Goal: Task Accomplishment & Management: Manage account settings

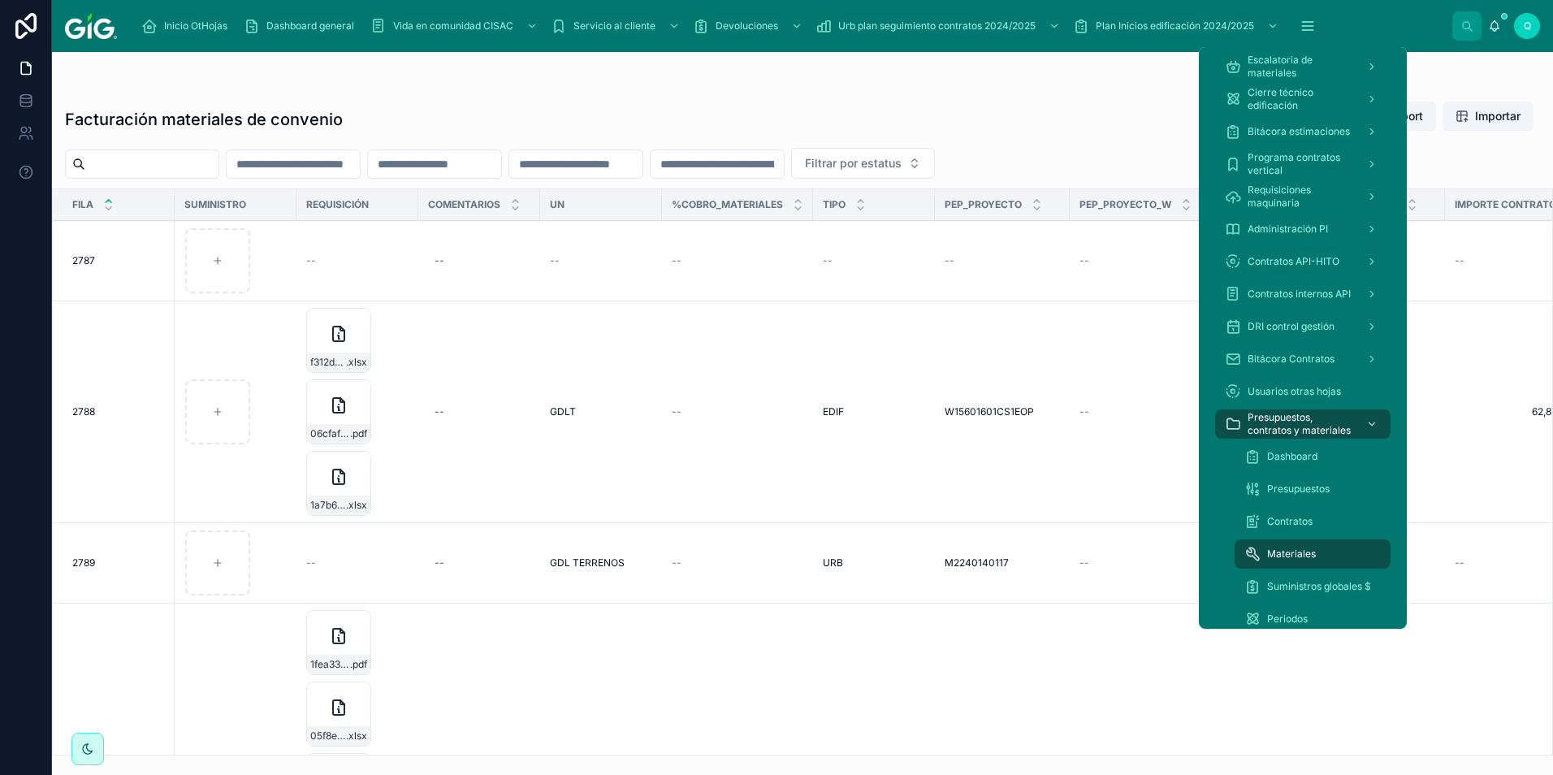
click at [1302, 27] on icon "scrollable content" at bounding box center [1308, 26] width 16 height 16
click at [1323, 516] on div "Contratos" at bounding box center [1312, 521] width 136 height 26
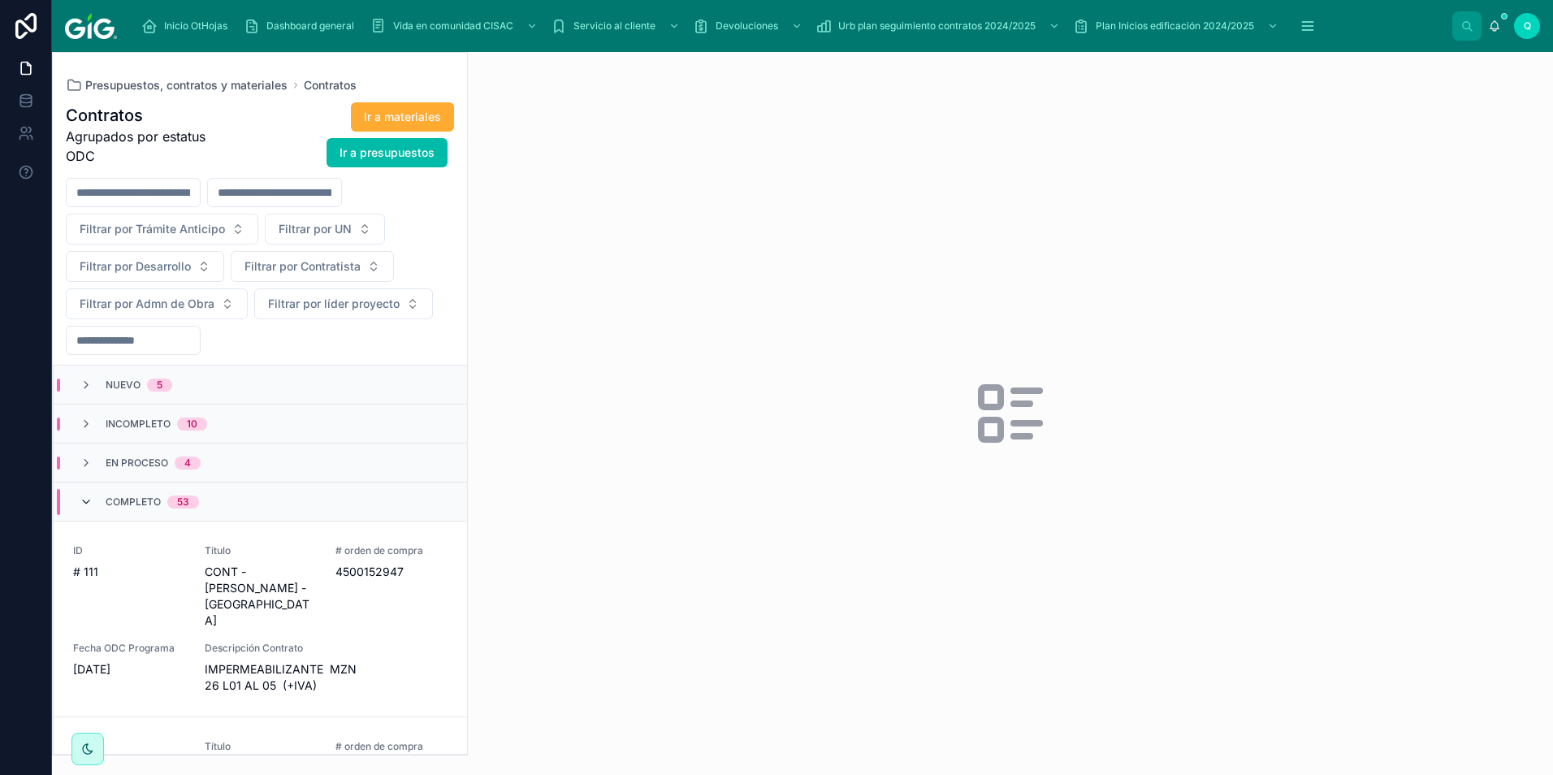
click at [80, 498] on icon at bounding box center [86, 501] width 13 height 13
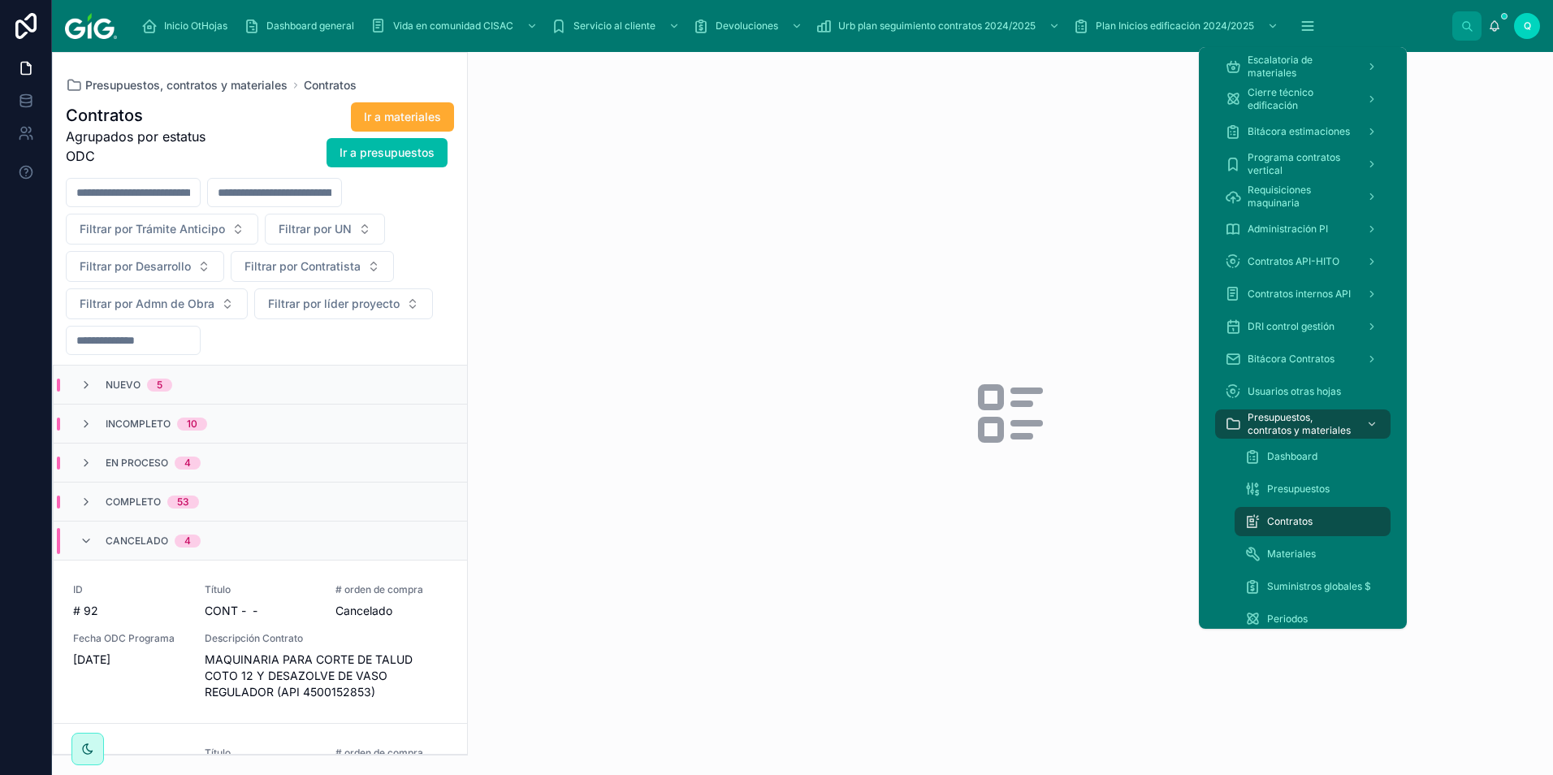
click at [1313, 29] on icon "scrollable content" at bounding box center [1308, 26] width 16 height 16
click at [1315, 488] on span "Presupuestos" at bounding box center [1298, 488] width 63 height 13
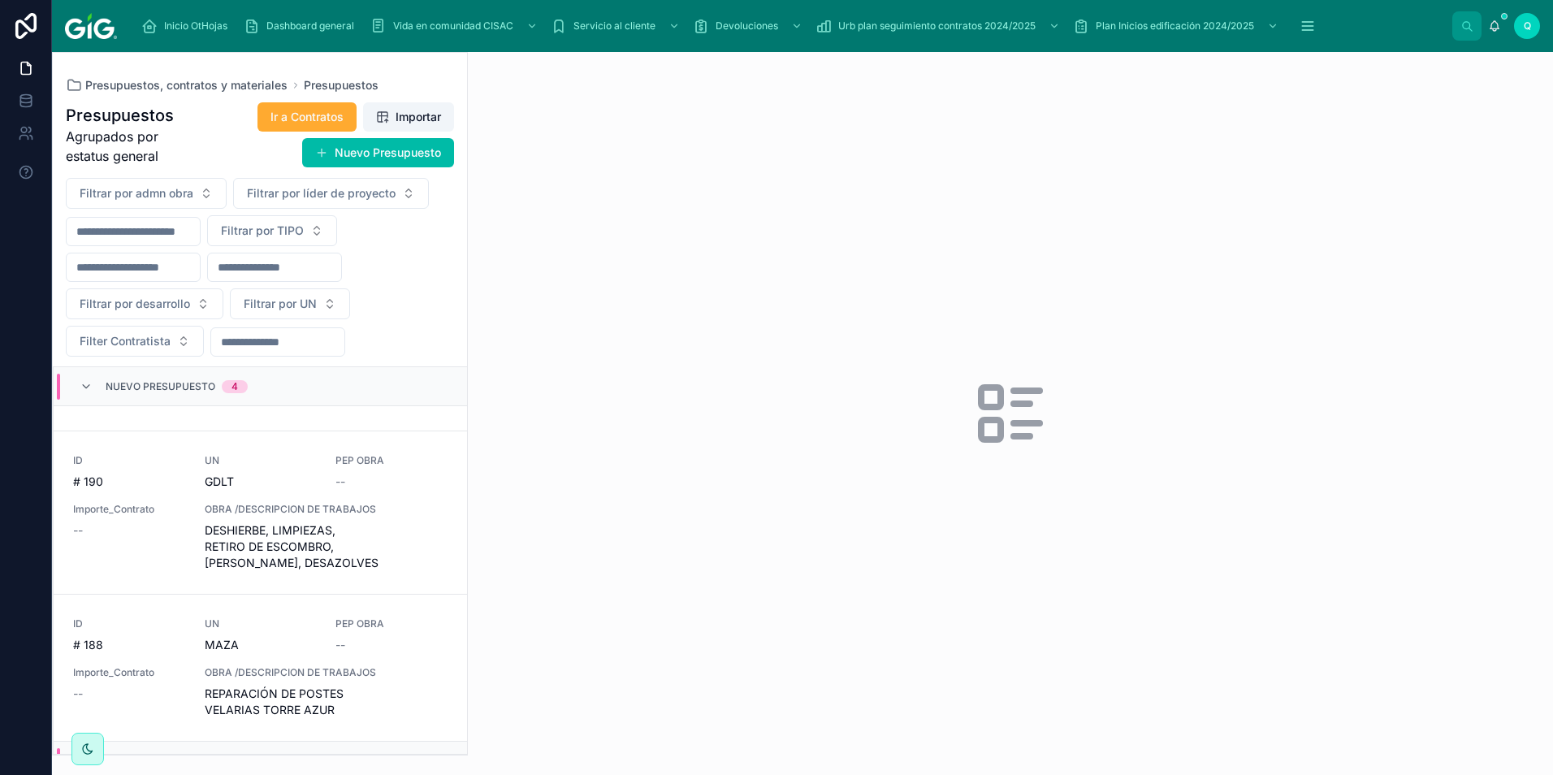
scroll to position [325, 0]
click at [80, 380] on icon at bounding box center [86, 386] width 13 height 13
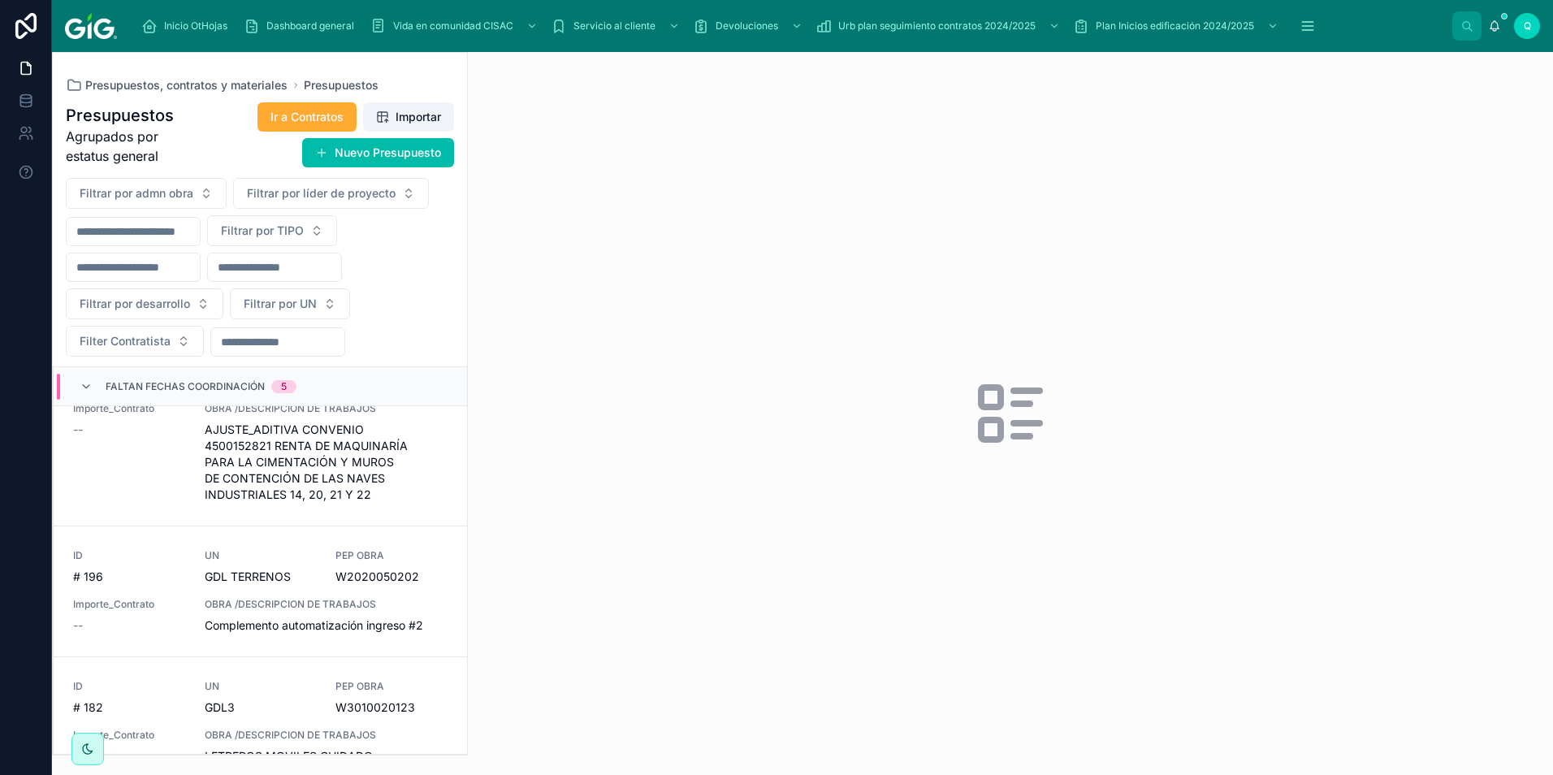
scroll to position [162, 0]
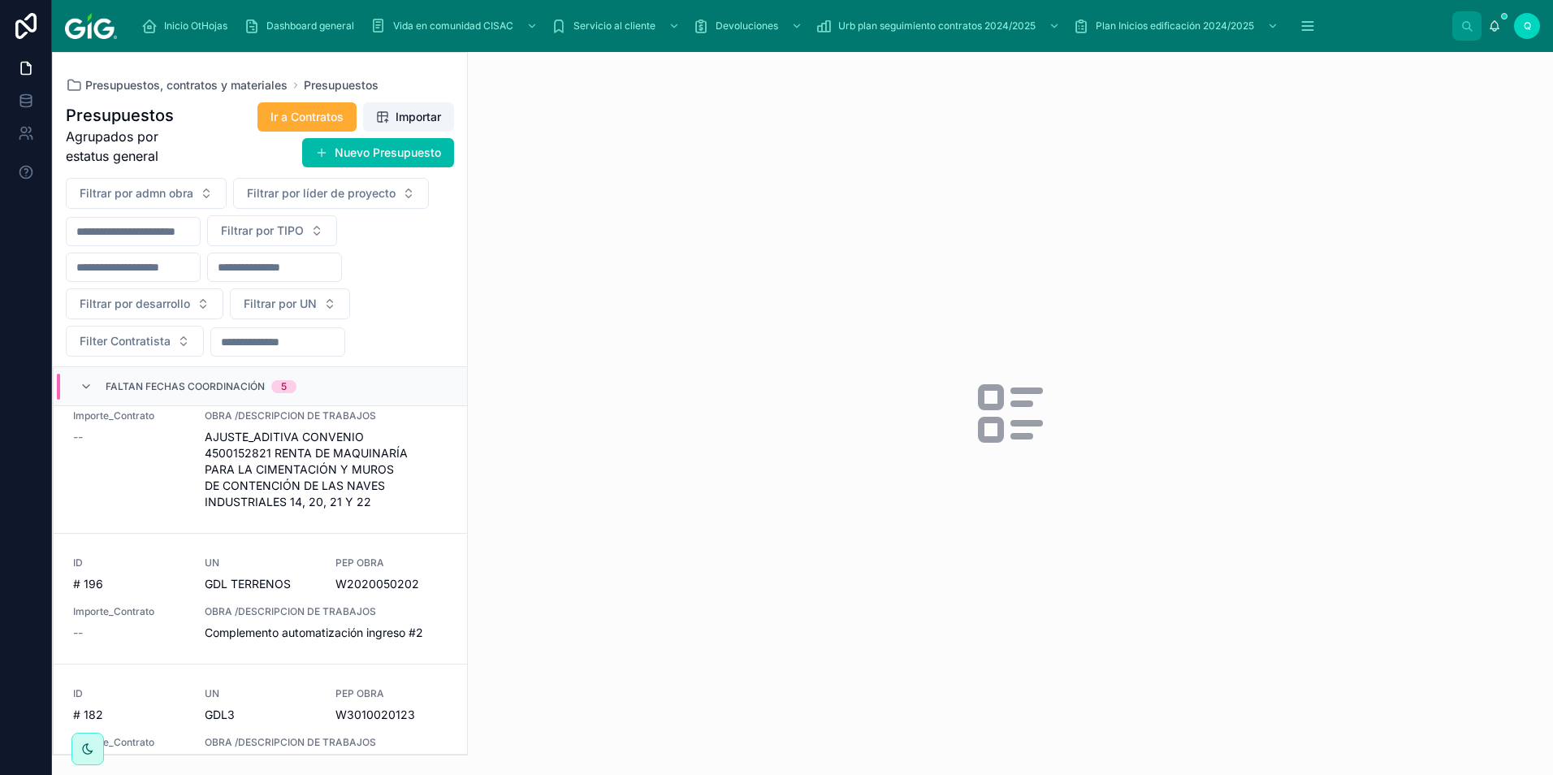
click at [158, 382] on span "Faltan fechas coordinación" at bounding box center [185, 386] width 159 height 13
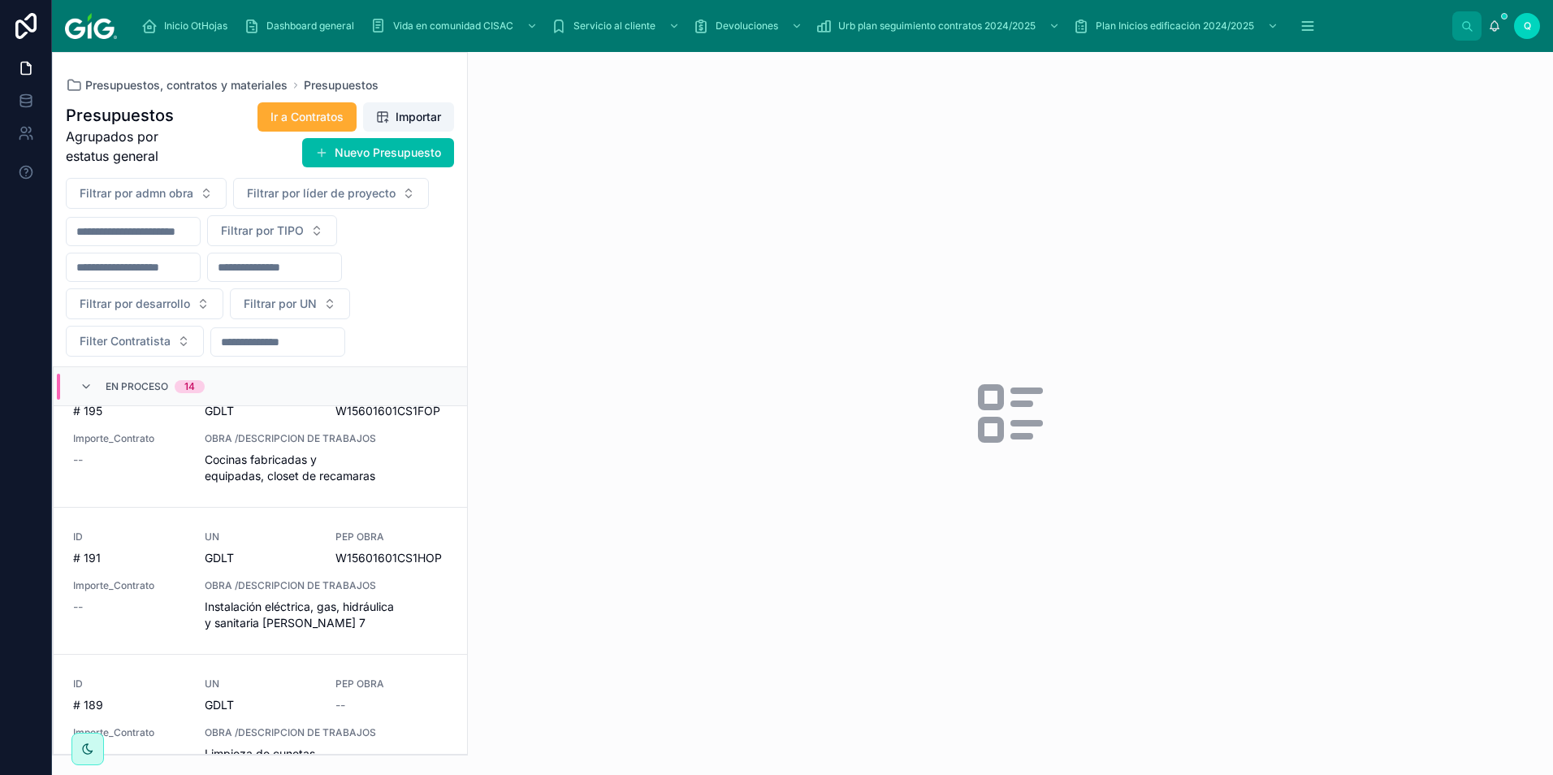
click at [158, 382] on span "En proceso" at bounding box center [137, 386] width 63 height 13
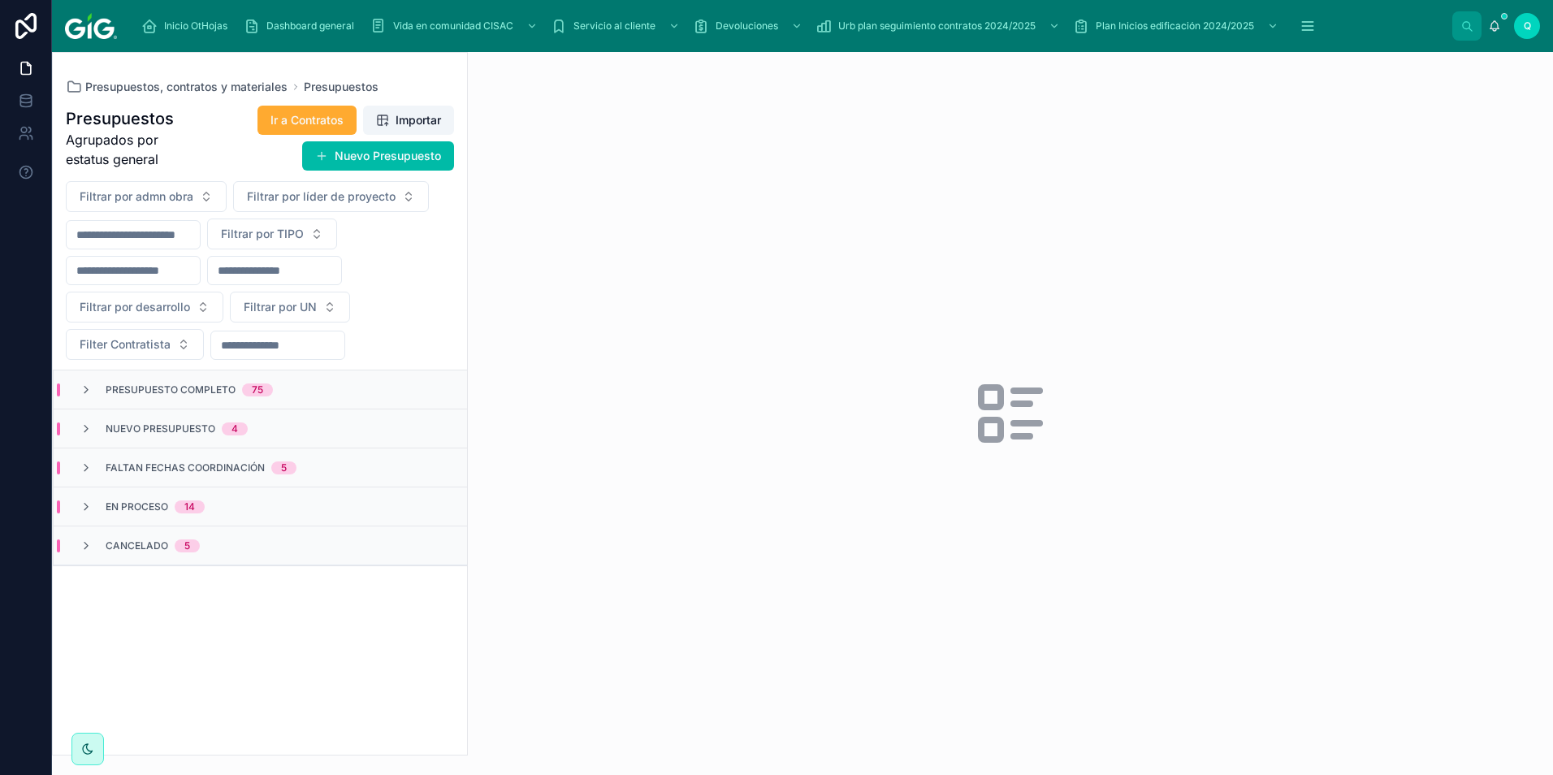
click at [210, 464] on span "Faltan fechas coordinación" at bounding box center [185, 467] width 159 height 13
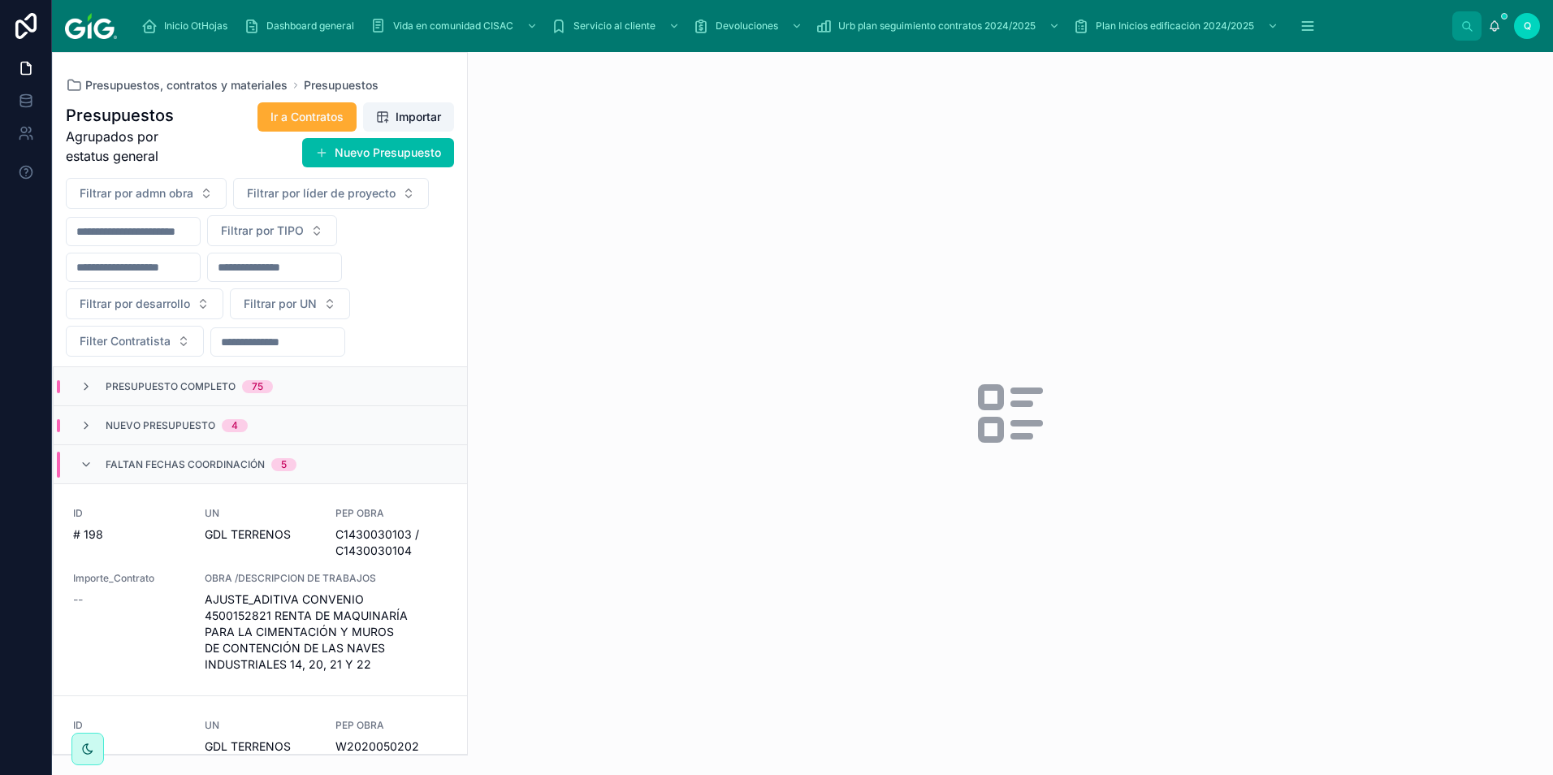
scroll to position [81, 0]
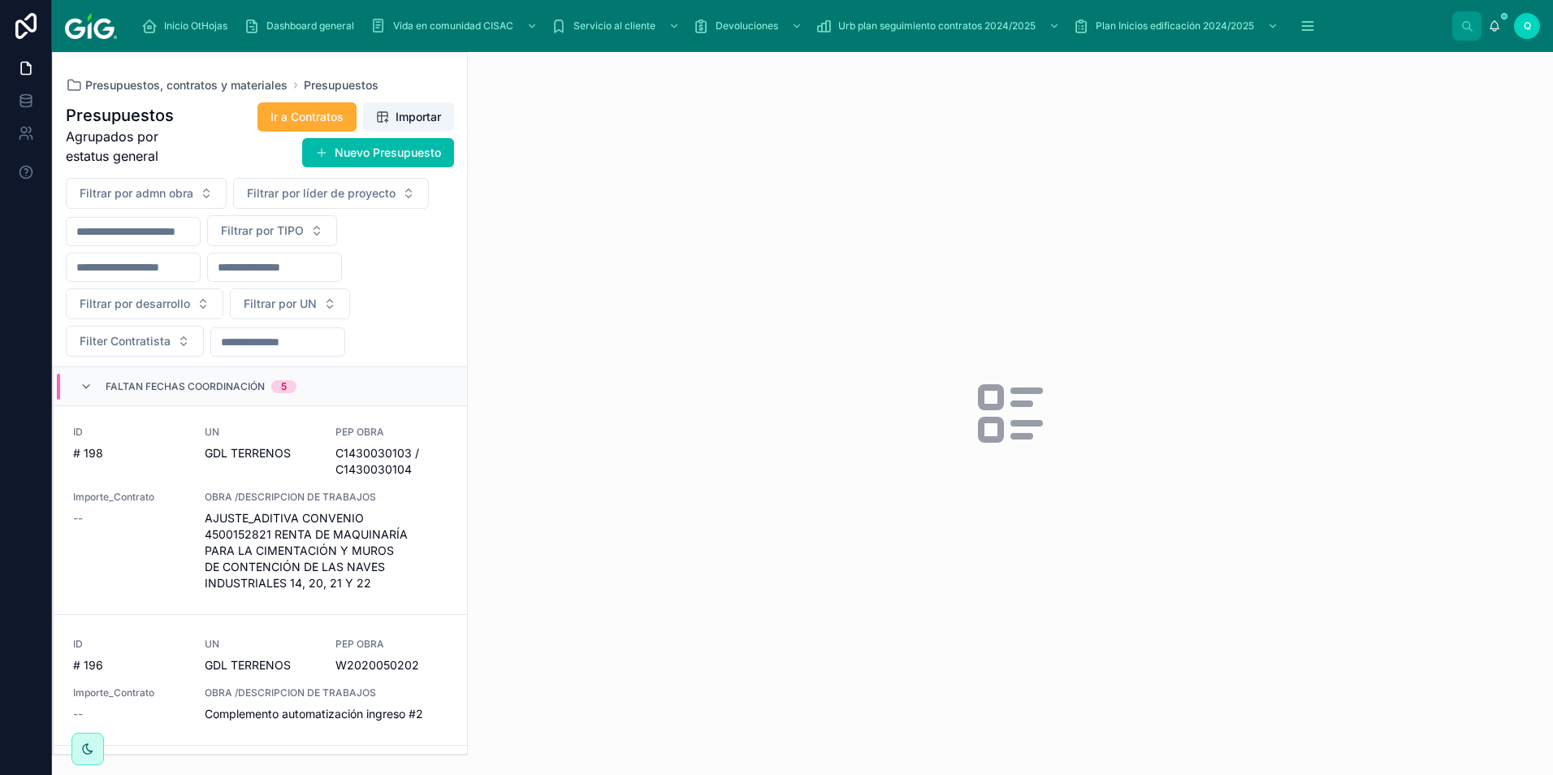
click at [290, 454] on div "GDL TERRENOS" at bounding box center [261, 453] width 112 height 16
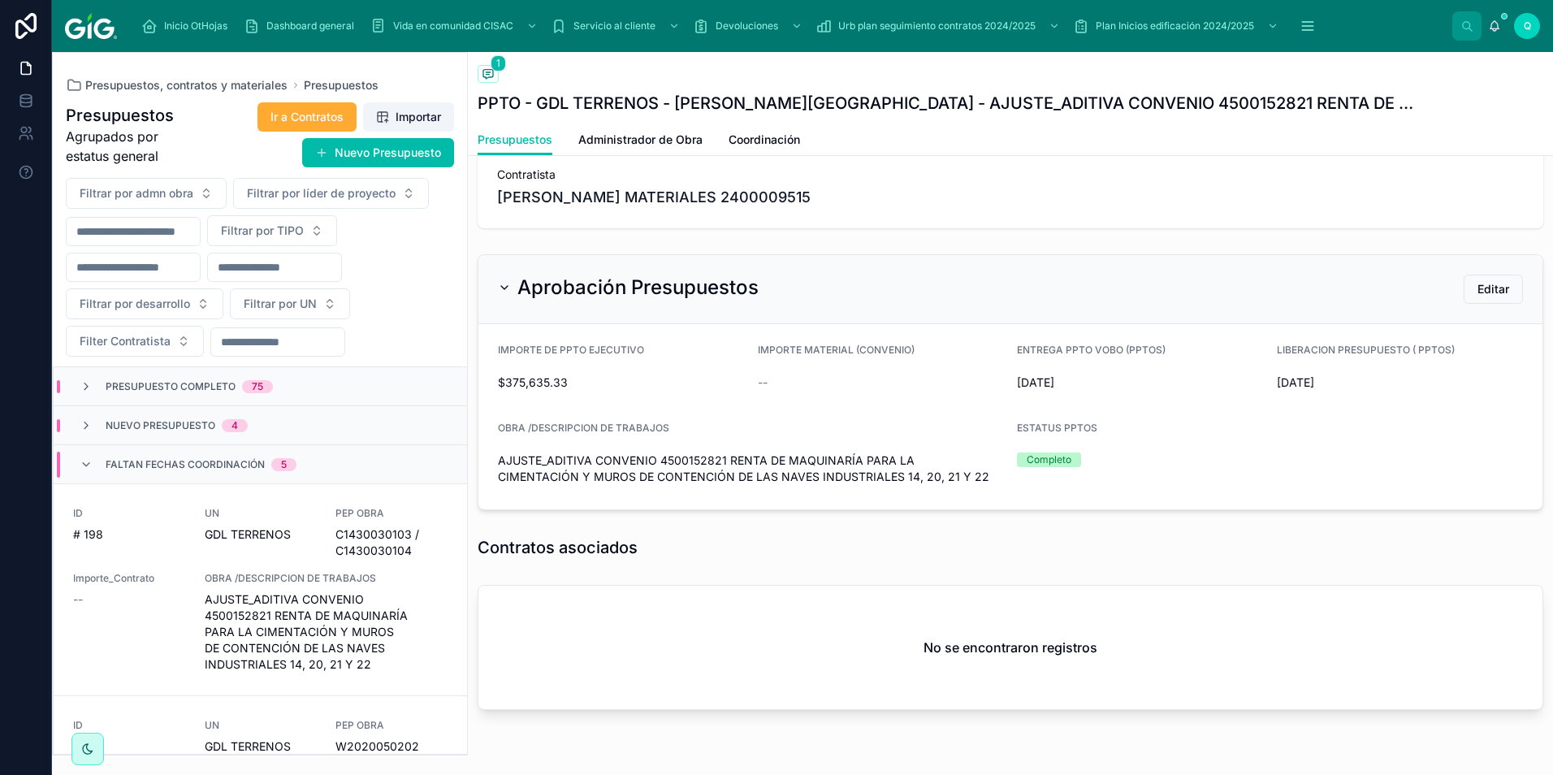
scroll to position [325, 0]
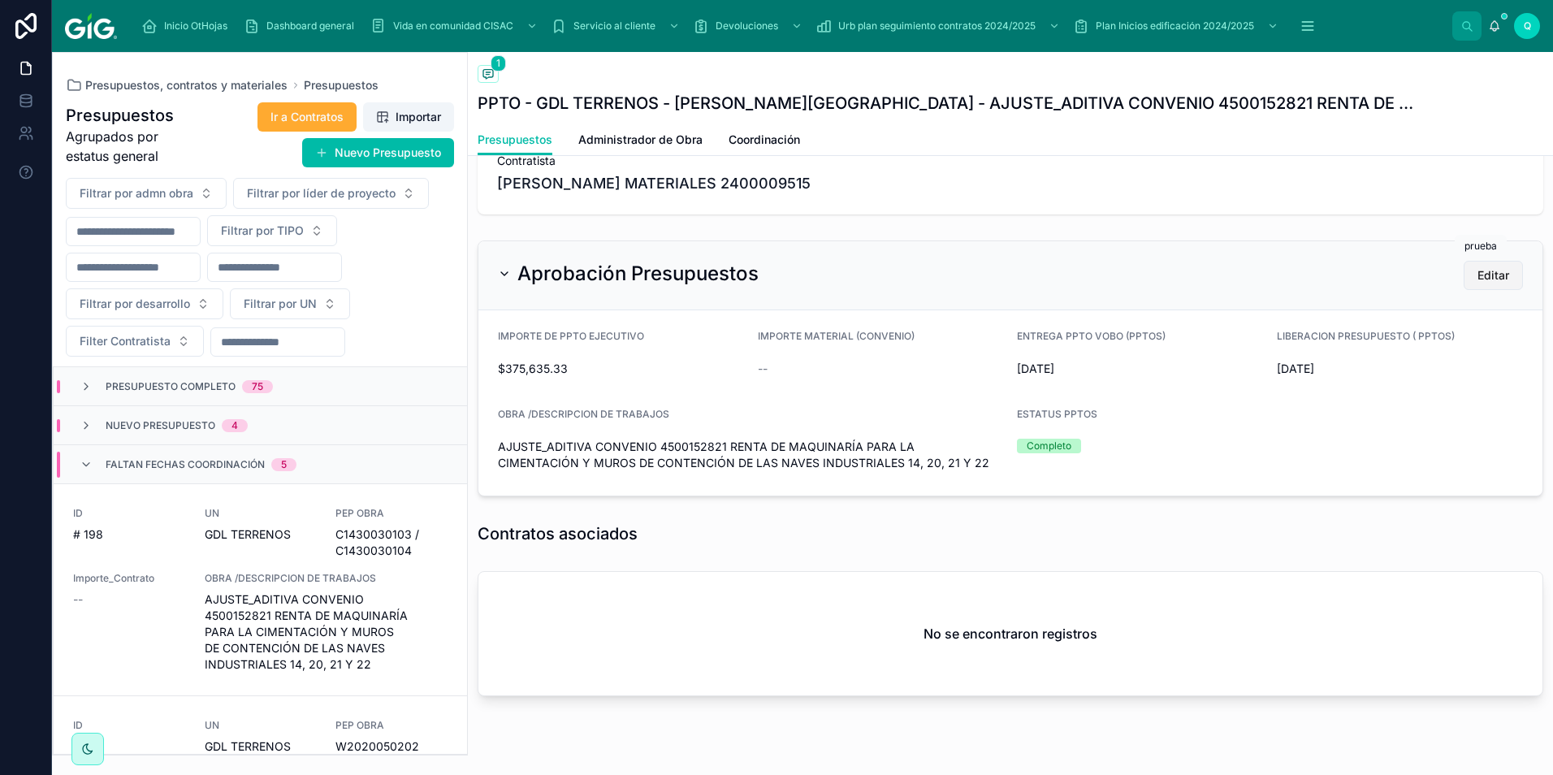
click at [1499, 275] on button "Editar" at bounding box center [1493, 275] width 59 height 29
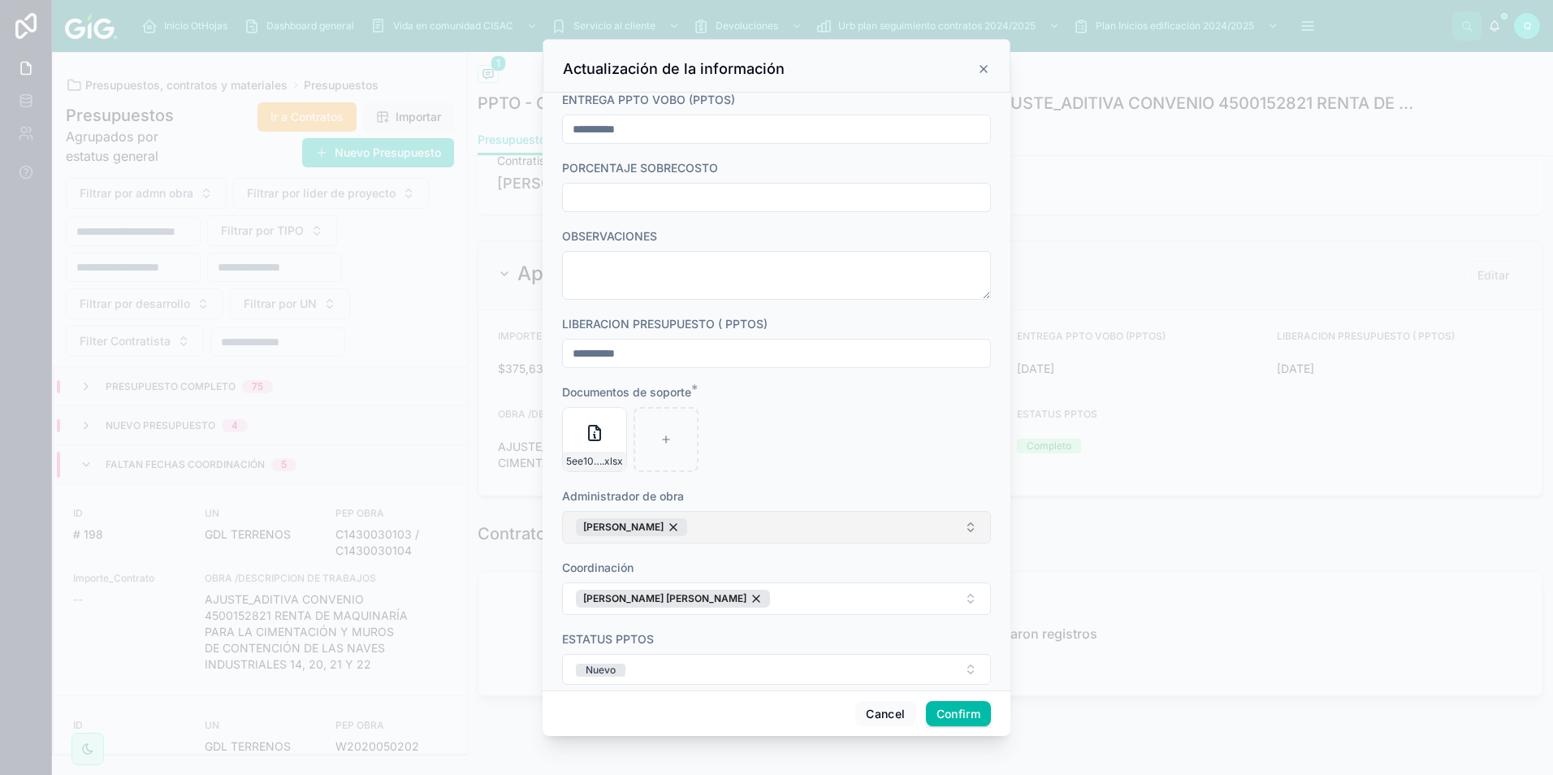
scroll to position [721, 0]
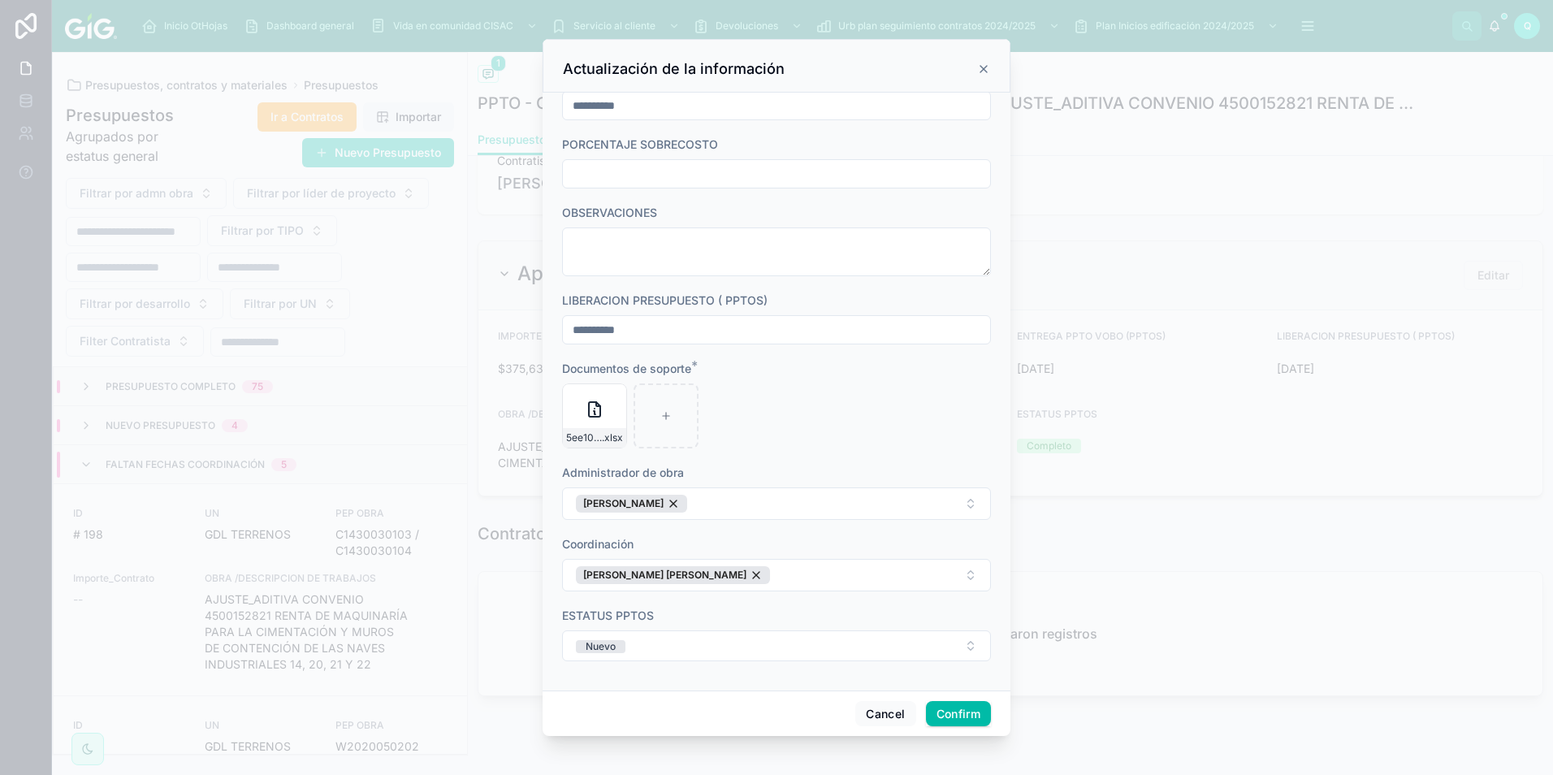
click at [986, 67] on icon at bounding box center [983, 69] width 13 height 13
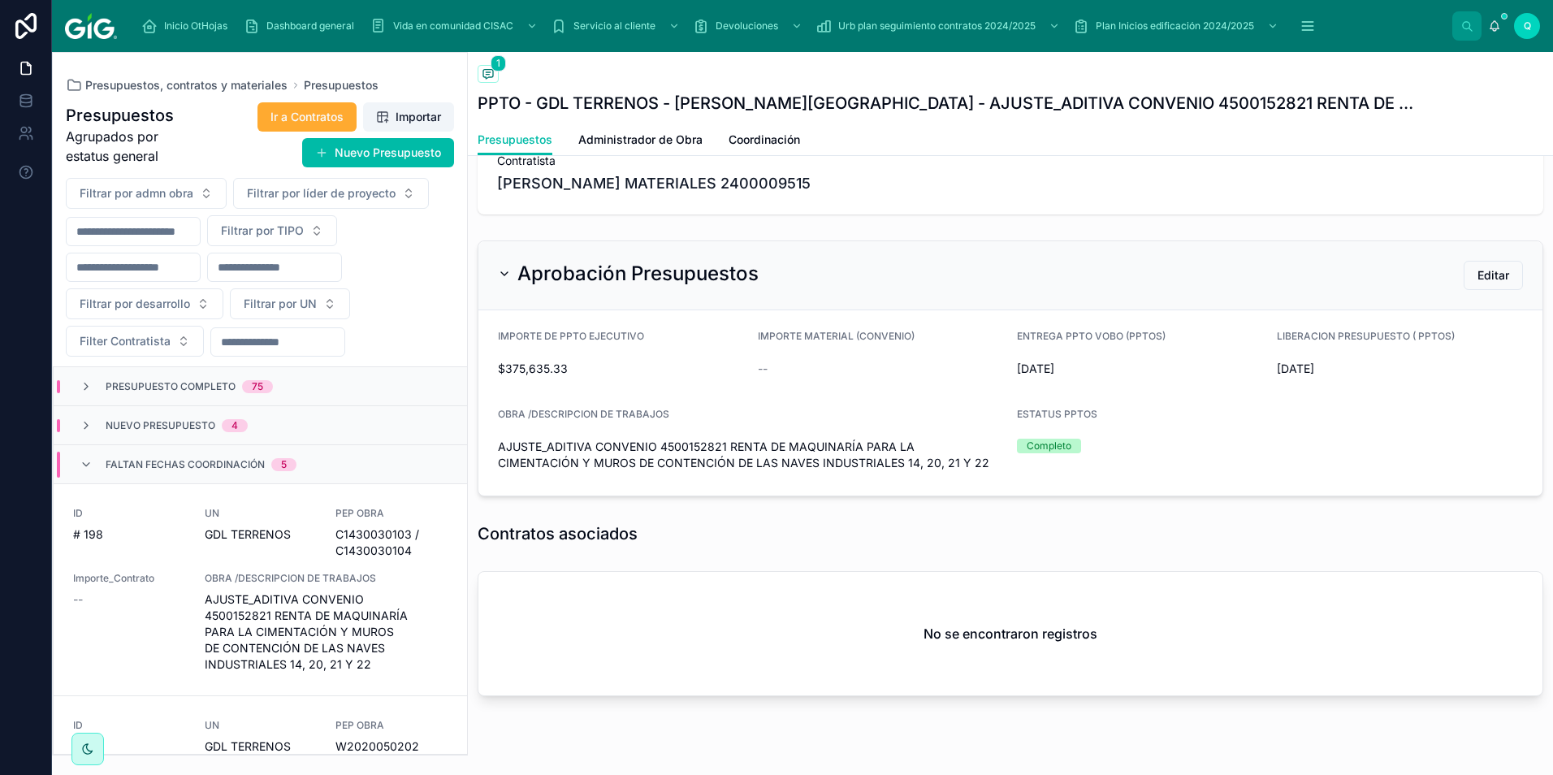
click at [649, 147] on span "Administrador de Obra" at bounding box center [640, 140] width 124 height 16
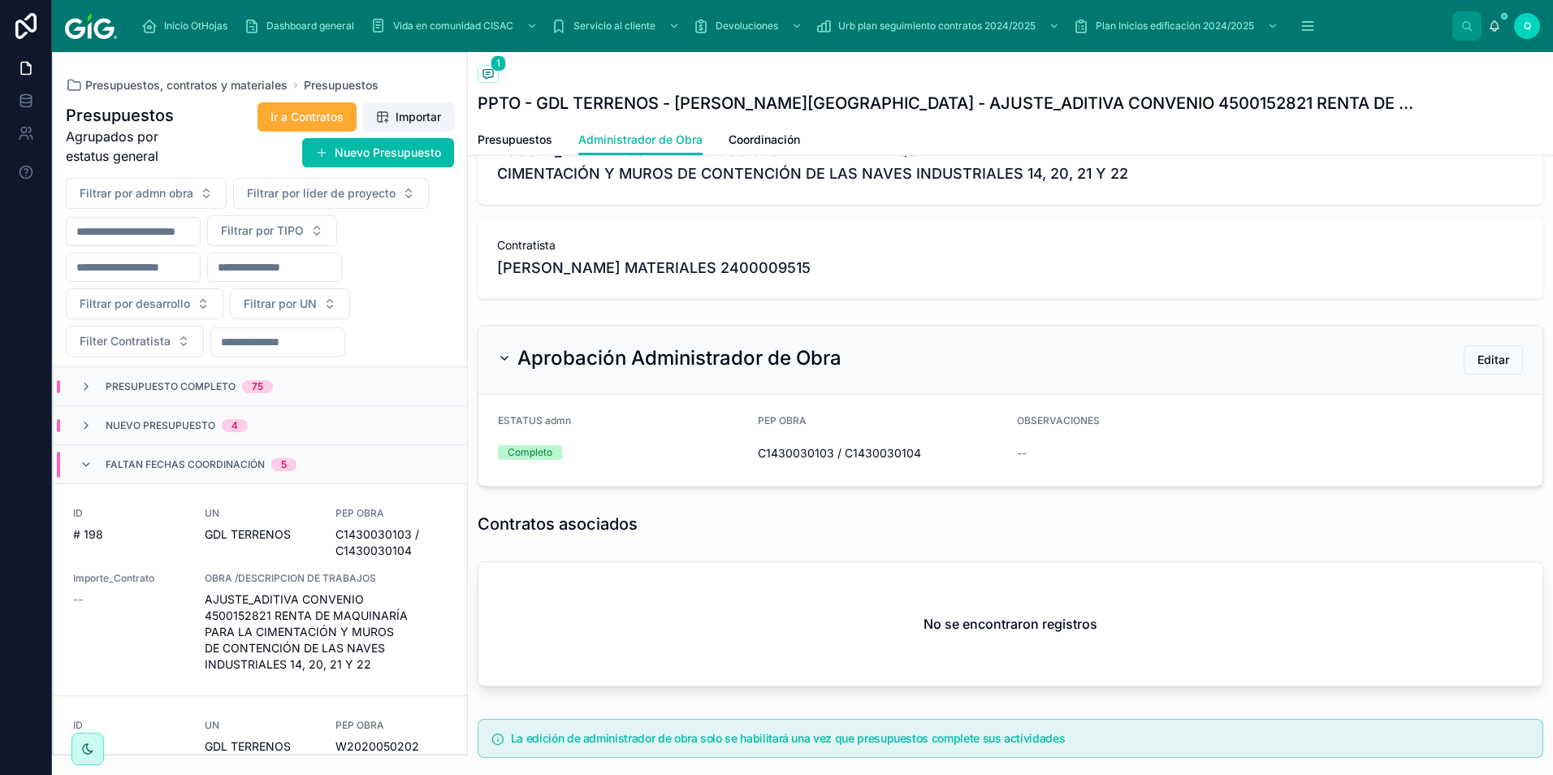
click at [787, 145] on span "Coordinación" at bounding box center [764, 140] width 71 height 16
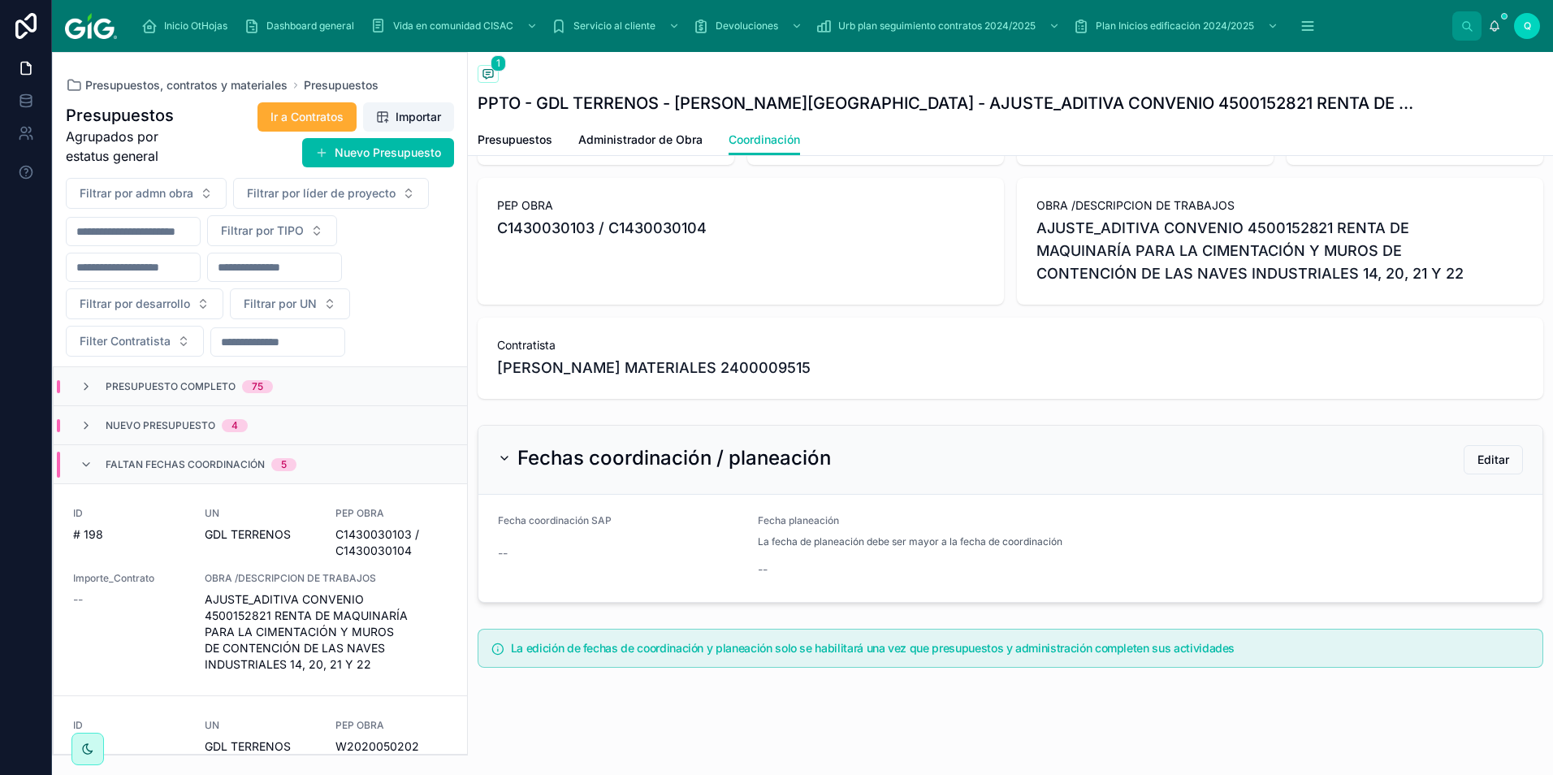
scroll to position [251, 0]
click at [1477, 464] on span "Editar" at bounding box center [1493, 456] width 32 height 16
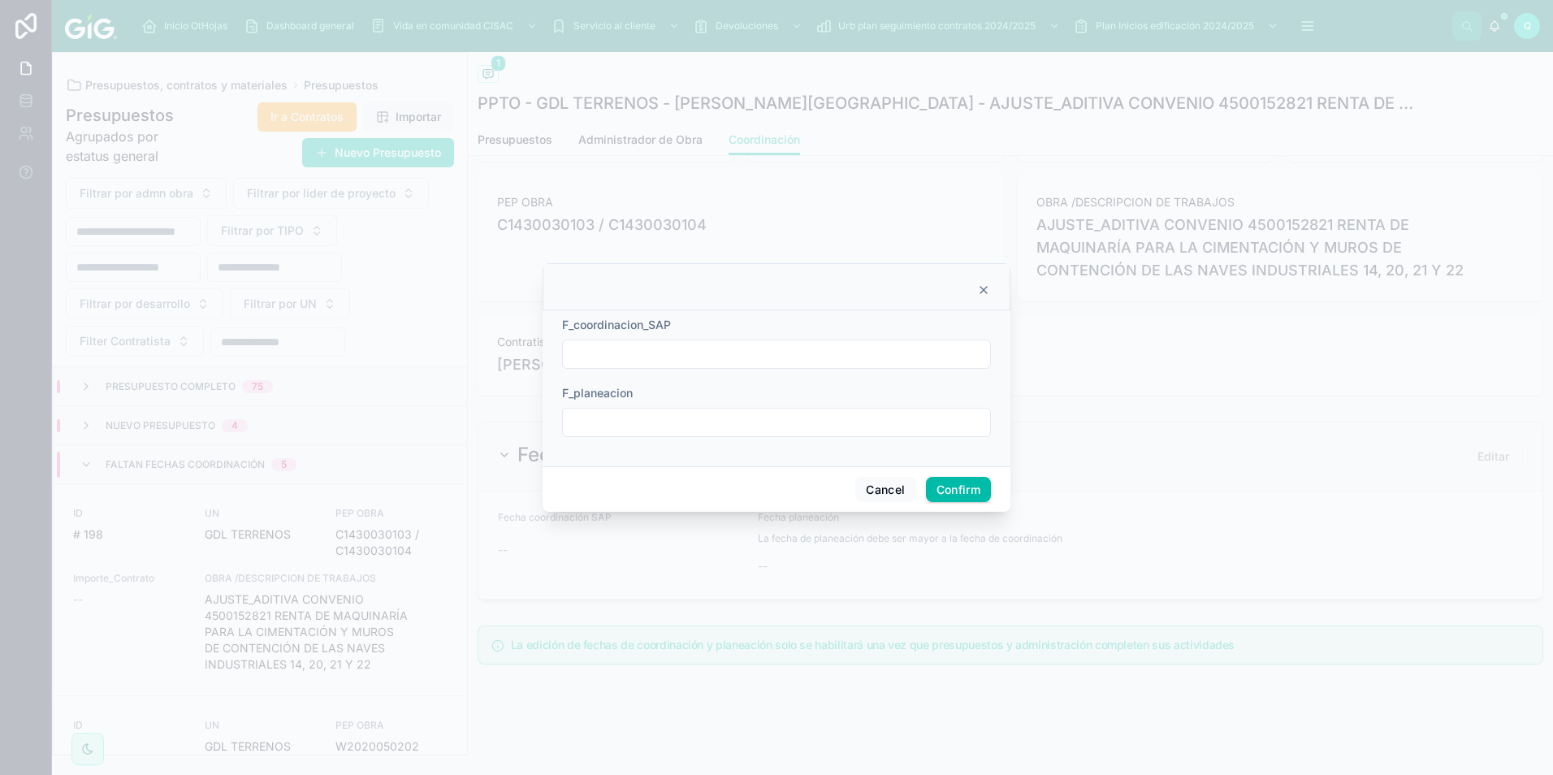
click at [621, 344] on input "text" at bounding box center [776, 354] width 427 height 23
click at [810, 522] on button "10" at bounding box center [805, 522] width 29 height 29
type input "**********"
click at [920, 419] on input "text" at bounding box center [776, 422] width 427 height 23
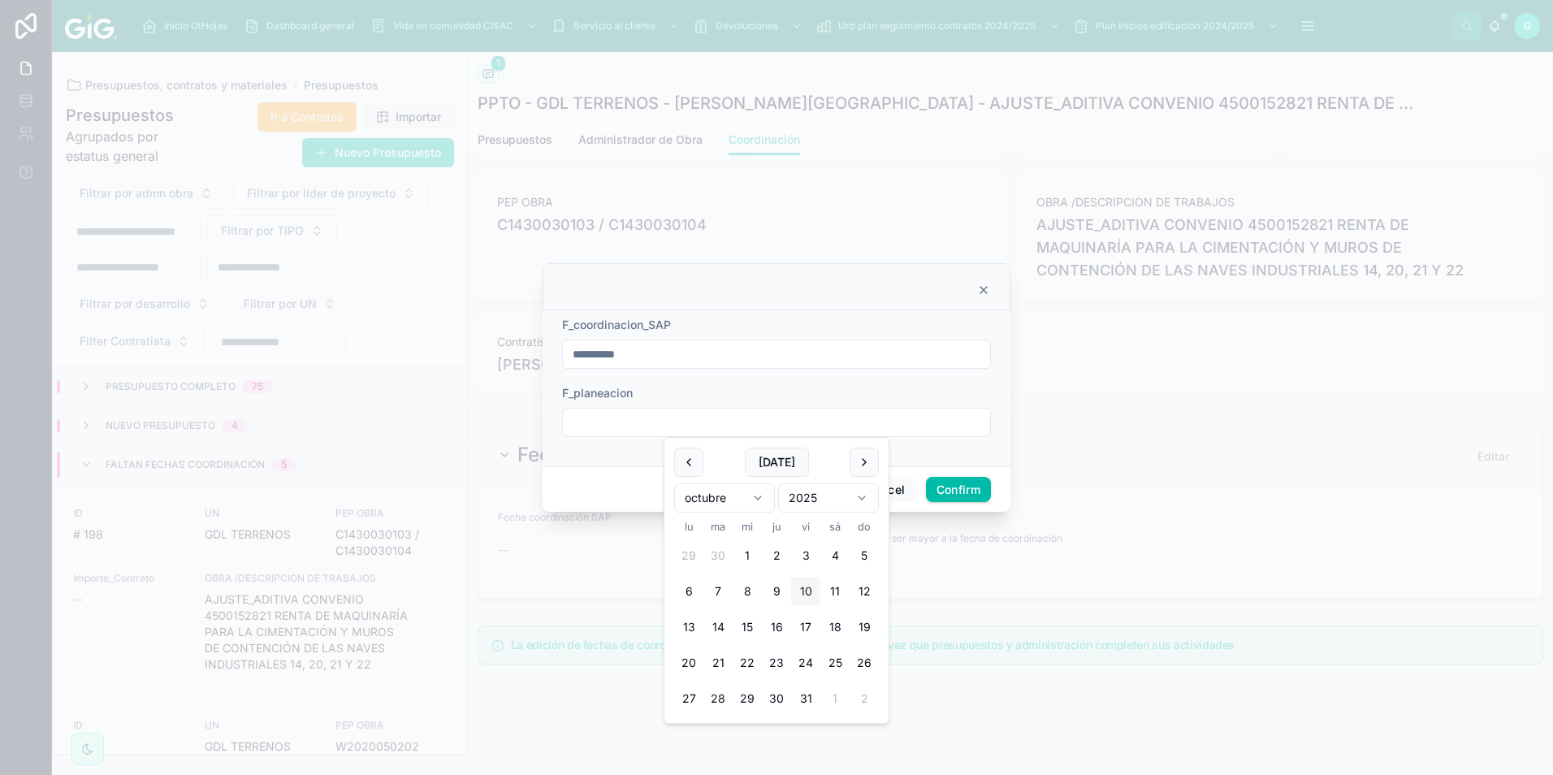
click at [807, 590] on button "10" at bounding box center [805, 591] width 29 height 29
type input "**********"
click at [956, 492] on button "Confirm" at bounding box center [958, 490] width 65 height 26
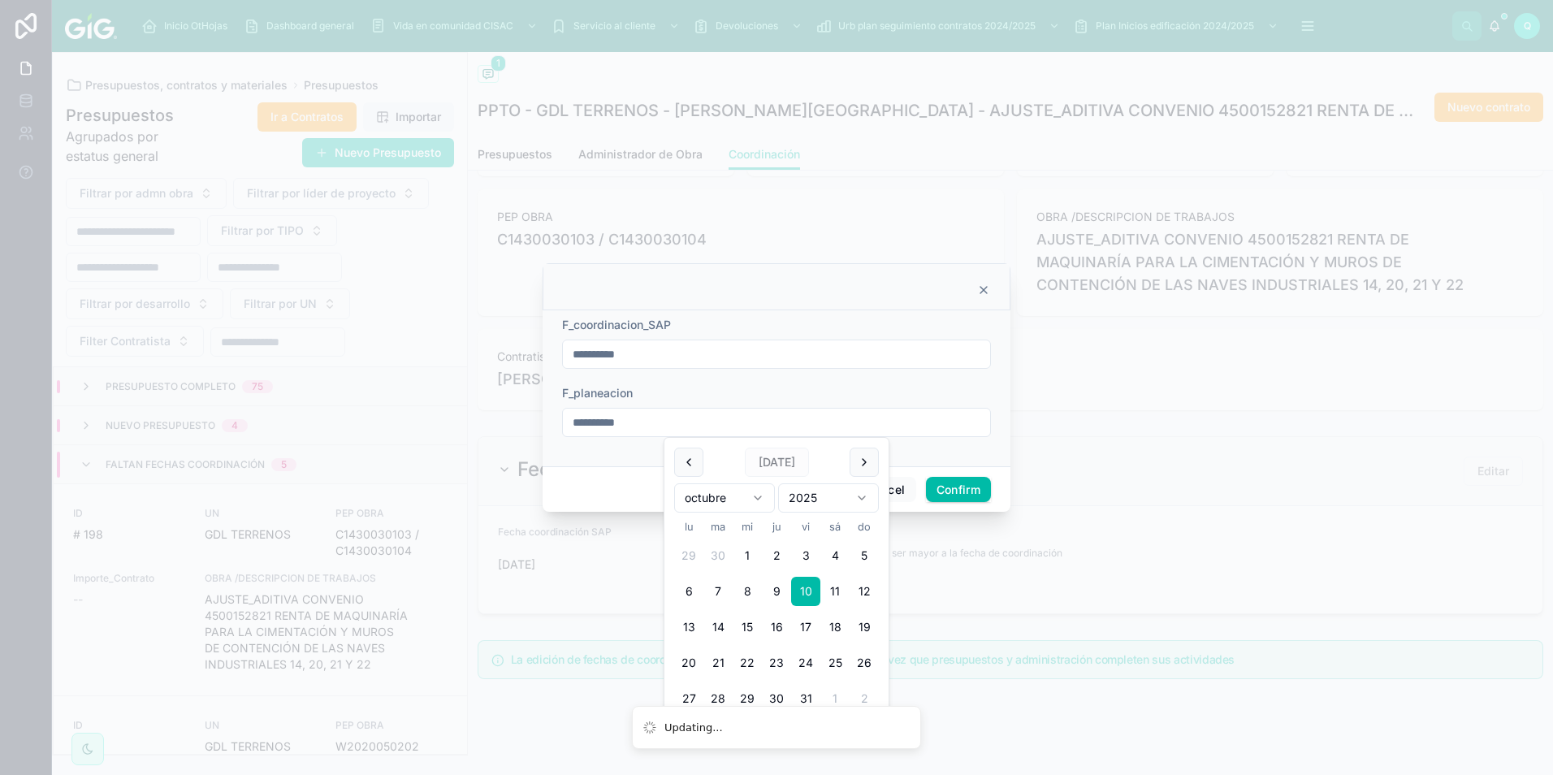
scroll to position [266, 0]
